Goal: Complete application form: Complete application form

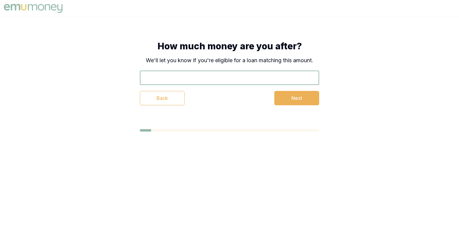
click at [224, 79] on input "text" at bounding box center [229, 77] width 179 height 14
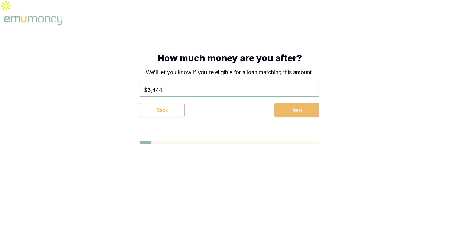
type input "$3,444"
click at [303, 103] on button "Next" at bounding box center [296, 110] width 45 height 14
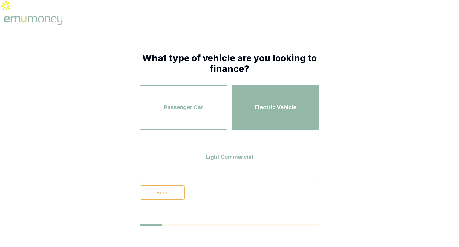
click at [283, 103] on span "Electric Vehicle" at bounding box center [276, 107] width 42 height 8
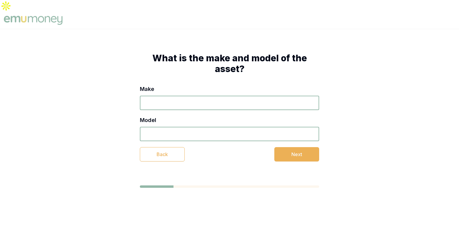
click at [283, 96] on input "Make" at bounding box center [229, 103] width 179 height 14
type input "b"
click at [256, 131] on div "Make b Model Back Next" at bounding box center [229, 123] width 179 height 76
click at [260, 127] on input "Model" at bounding box center [229, 134] width 179 height 14
type input "3"
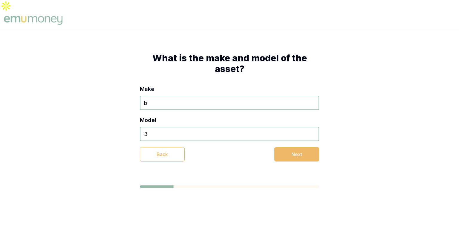
click at [294, 147] on button "Next" at bounding box center [296, 154] width 45 height 14
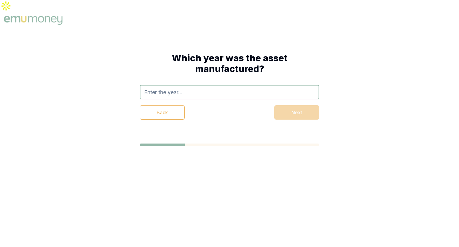
click at [258, 85] on input "text" at bounding box center [229, 92] width 179 height 14
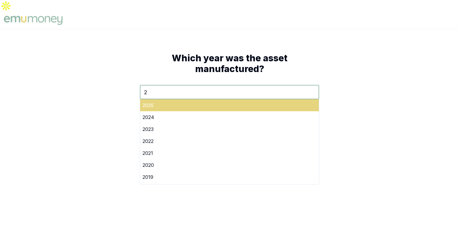
type input "2"
click at [146, 99] on div "2025" at bounding box center [229, 105] width 179 height 12
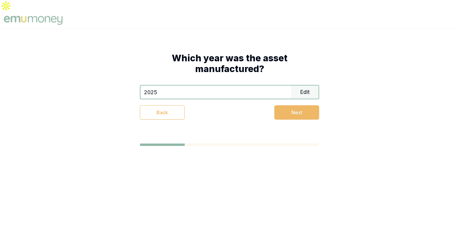
click at [292, 105] on button "Next" at bounding box center [296, 112] width 45 height 14
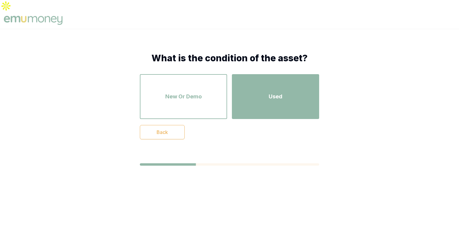
click at [292, 98] on div "Used" at bounding box center [275, 96] width 76 height 34
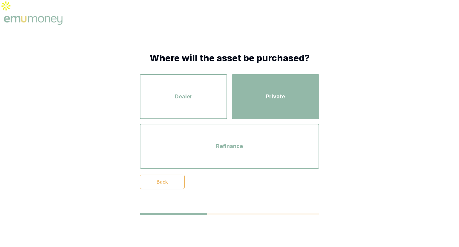
click at [268, 79] on div "Private" at bounding box center [275, 96] width 76 height 34
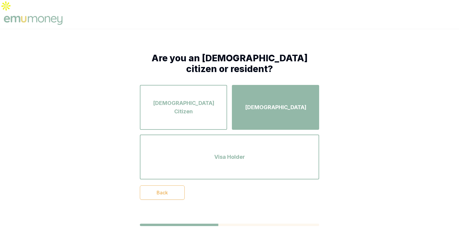
click at [257, 90] on div "Permanent Resident" at bounding box center [275, 107] width 76 height 34
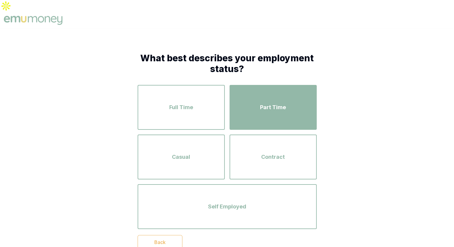
click at [257, 90] on div "Part Time" at bounding box center [273, 107] width 76 height 34
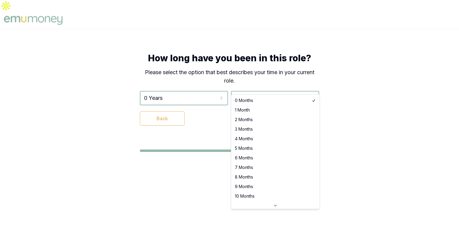
click at [257, 83] on html "How long have you been in this role? Please select the option that best describ…" at bounding box center [229, 123] width 459 height 247
click at [179, 90] on html "How long have you been in this role? Please select the option that best describ…" at bounding box center [229, 123] width 459 height 247
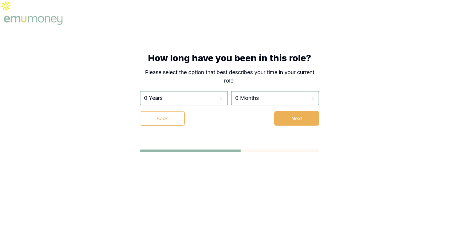
click at [198, 132] on div "How long have you been in this role? Please select the option that best describ…" at bounding box center [229, 89] width 227 height 121
click at [207, 92] on html "How long have you been in this role? Please select the option that best describ…" at bounding box center [229, 123] width 459 height 247
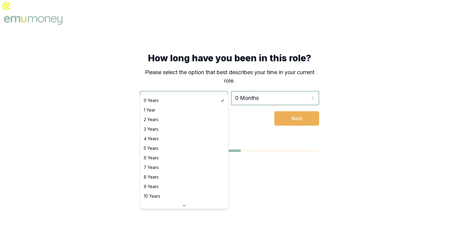
select select "4"
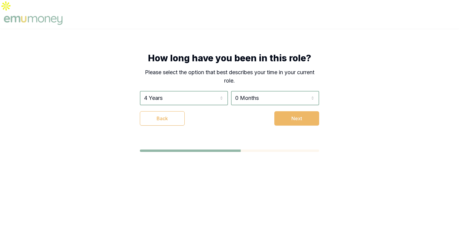
click at [290, 111] on button "Next" at bounding box center [296, 118] width 45 height 14
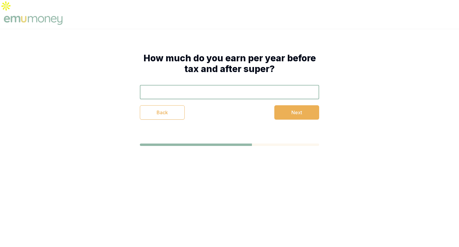
click at [233, 85] on input "text" at bounding box center [229, 92] width 179 height 14
click at [305, 105] on button "Next" at bounding box center [296, 112] width 45 height 14
type input "$33,333"
click at [290, 105] on button "Next" at bounding box center [296, 112] width 45 height 14
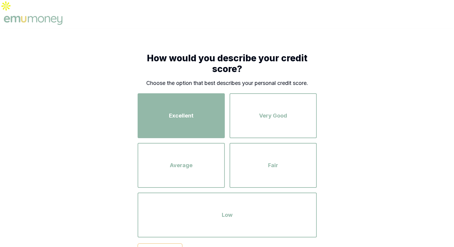
click at [193, 113] on div "Excellent" at bounding box center [181, 116] width 76 height 34
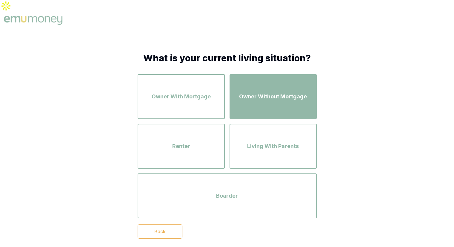
click at [241, 91] on div "Owner Without Mortgage" at bounding box center [273, 96] width 76 height 34
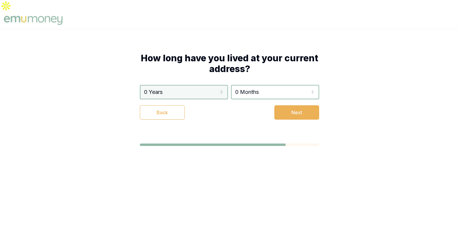
click at [192, 80] on html "How long have you lived at your current address? 0 Years 0 Years 1 Year 2 Years…" at bounding box center [229, 123] width 459 height 247
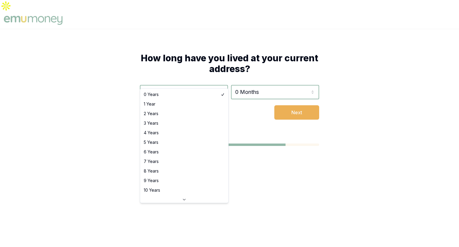
select select "6"
drag, startPoint x: 203, startPoint y: 150, endPoint x: 264, endPoint y: 115, distance: 70.3
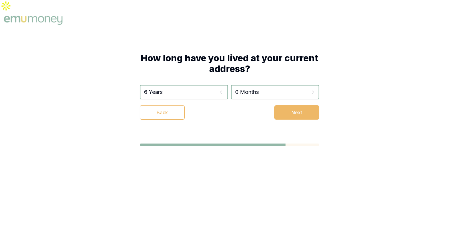
click at [293, 105] on button "Next" at bounding box center [296, 112] width 45 height 14
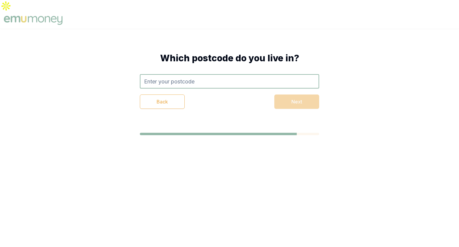
click at [238, 74] on input "text" at bounding box center [229, 81] width 179 height 14
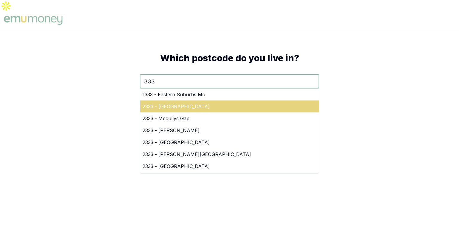
type input "333"
click at [221, 100] on div "2333 - Baerami Creek" at bounding box center [229, 106] width 179 height 12
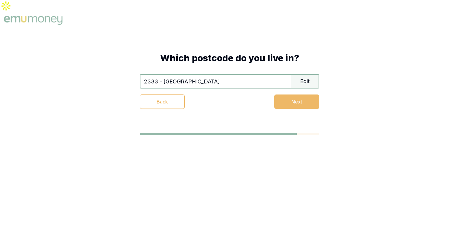
click at [294, 94] on button "Next" at bounding box center [296, 101] width 45 height 14
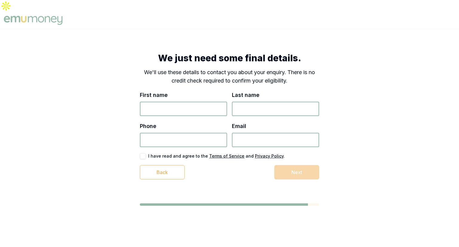
click at [219, 102] on input "First name" at bounding box center [183, 109] width 87 height 14
click at [401, 89] on div "We just need some final details. We'll use these details to contact you about y…" at bounding box center [229, 129] width 459 height 201
